Goal: Task Accomplishment & Management: Manage account settings

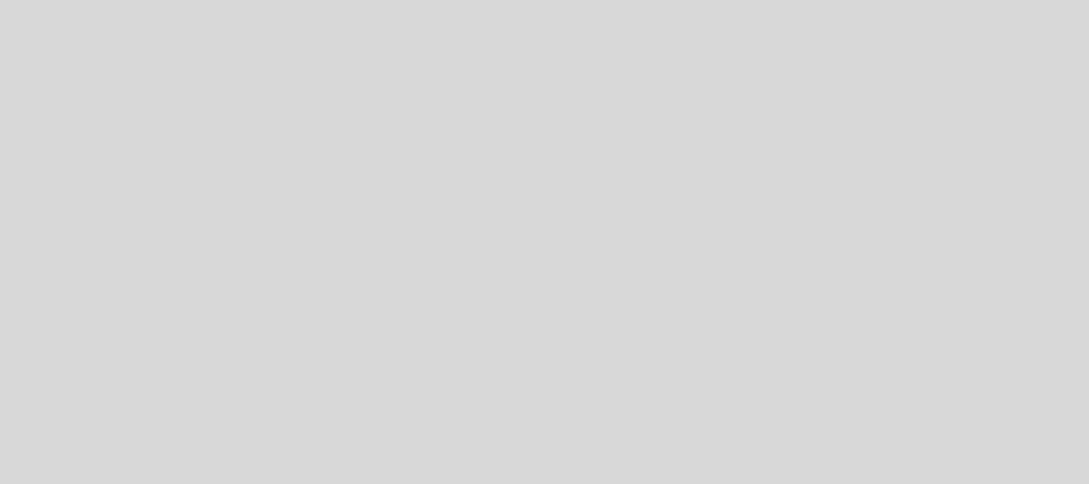
select select "pt"
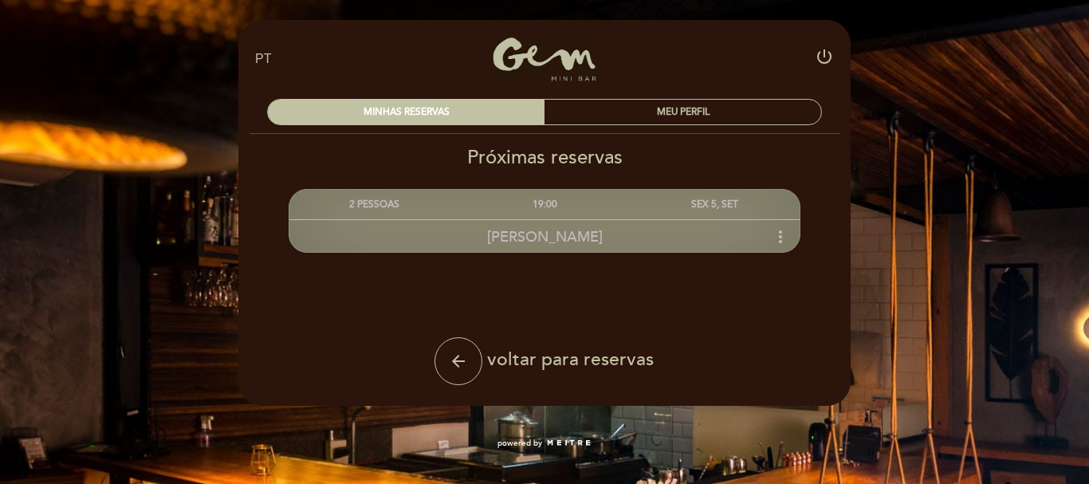
click at [779, 238] on icon "more_vert" at bounding box center [780, 236] width 19 height 19
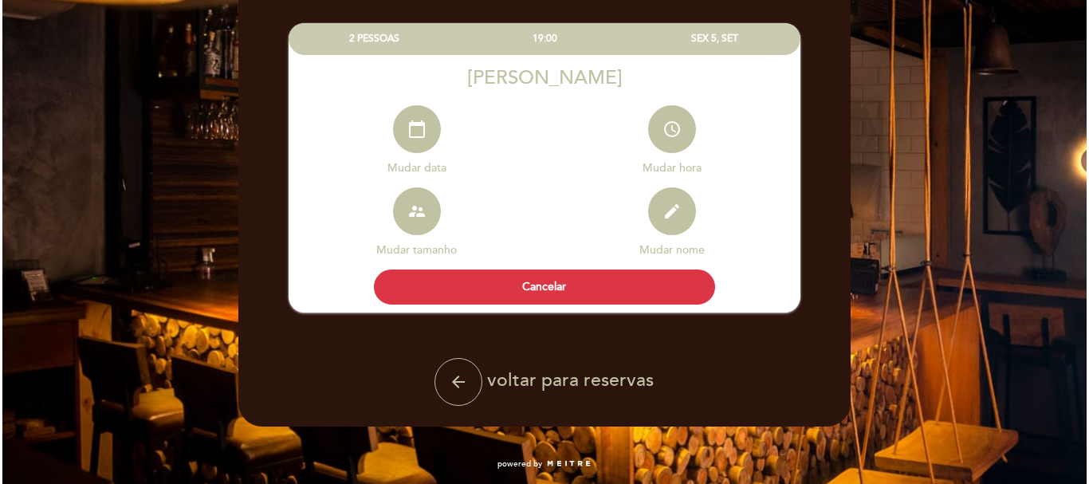
scroll to position [167, 0]
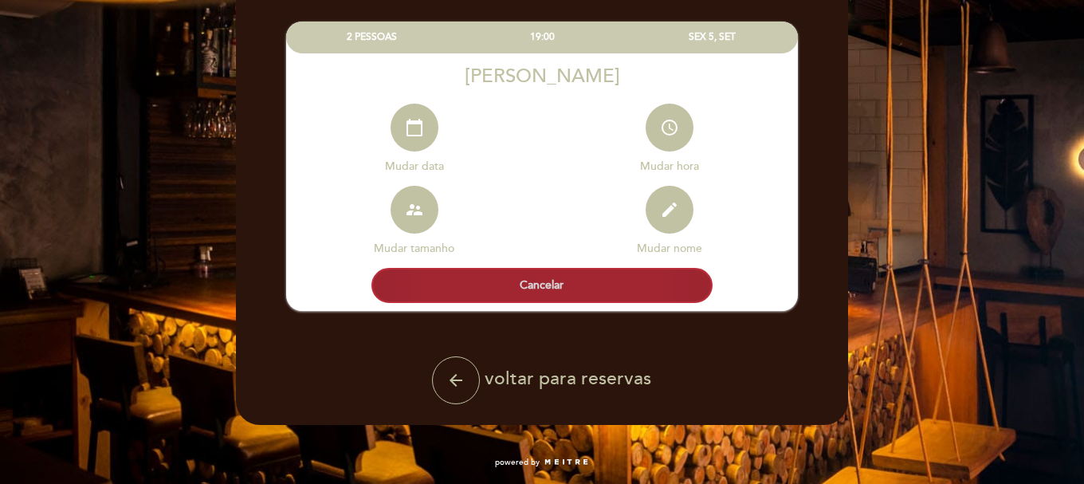
click at [502, 288] on button "Cancelar" at bounding box center [541, 285] width 341 height 35
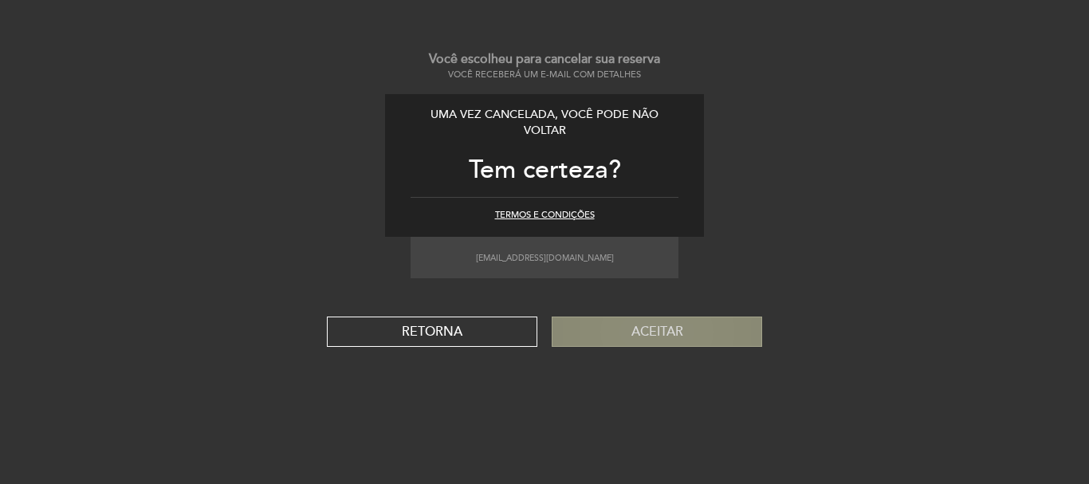
click at [611, 342] on button "Aceitar" at bounding box center [657, 331] width 210 height 30
